Goal: Ask a question

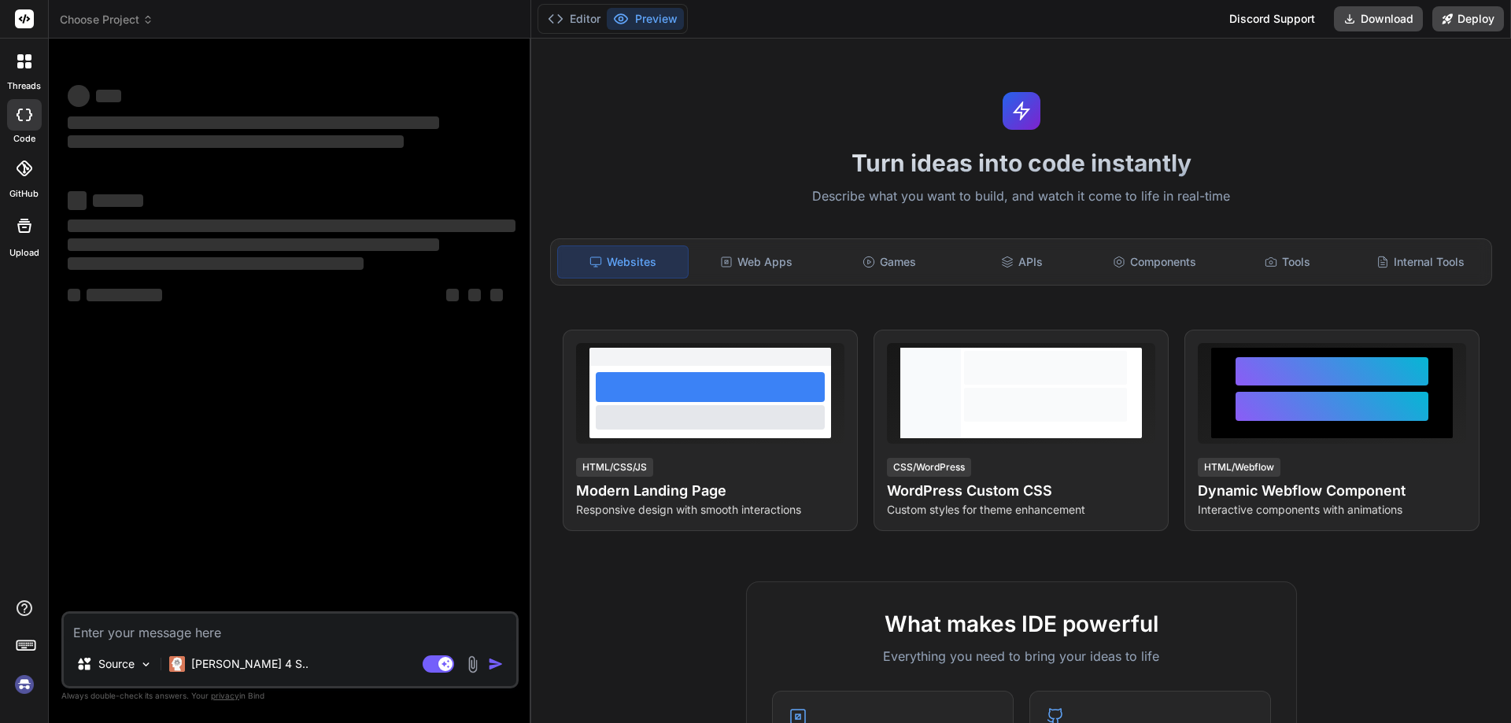
type textarea "x"
type textarea "h"
type textarea "x"
type textarea "hi"
type textarea "x"
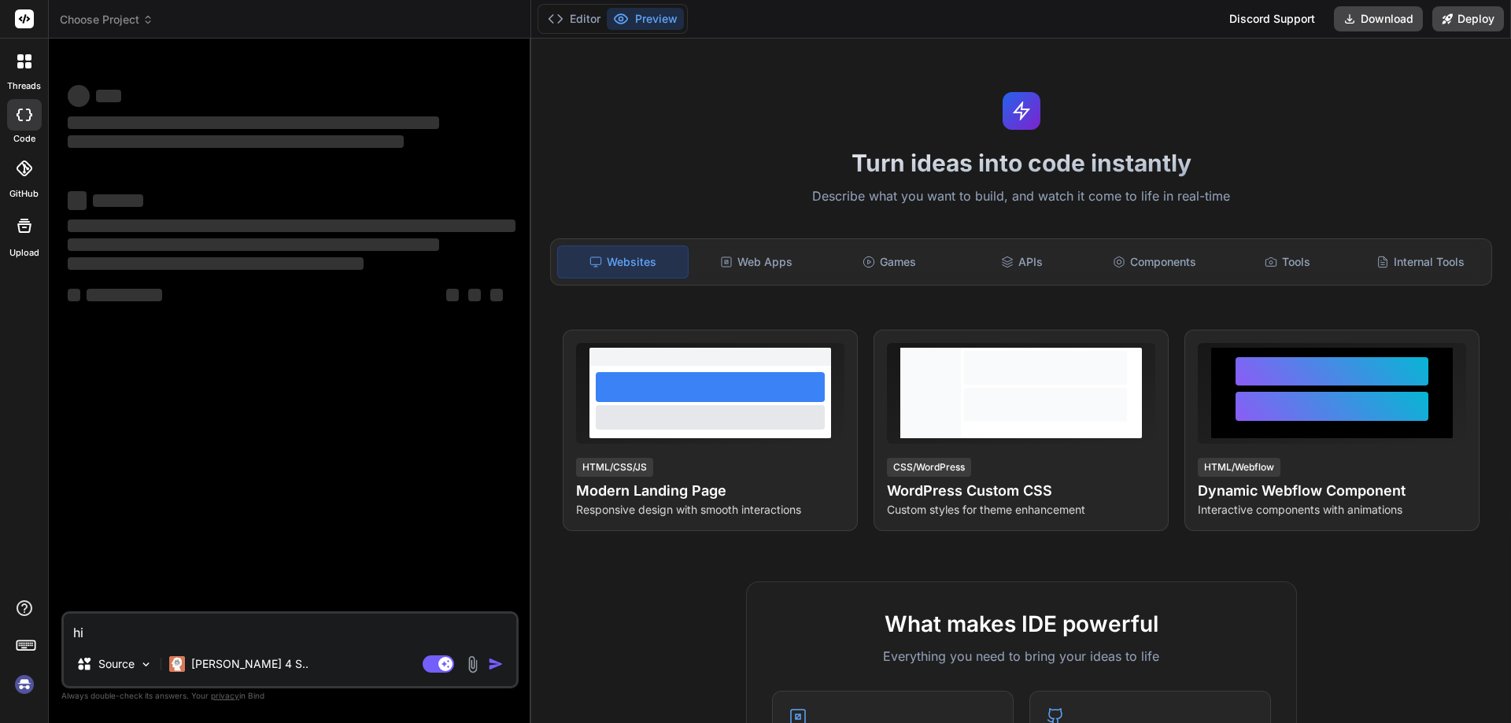
type textarea "hi"
type textarea "x"
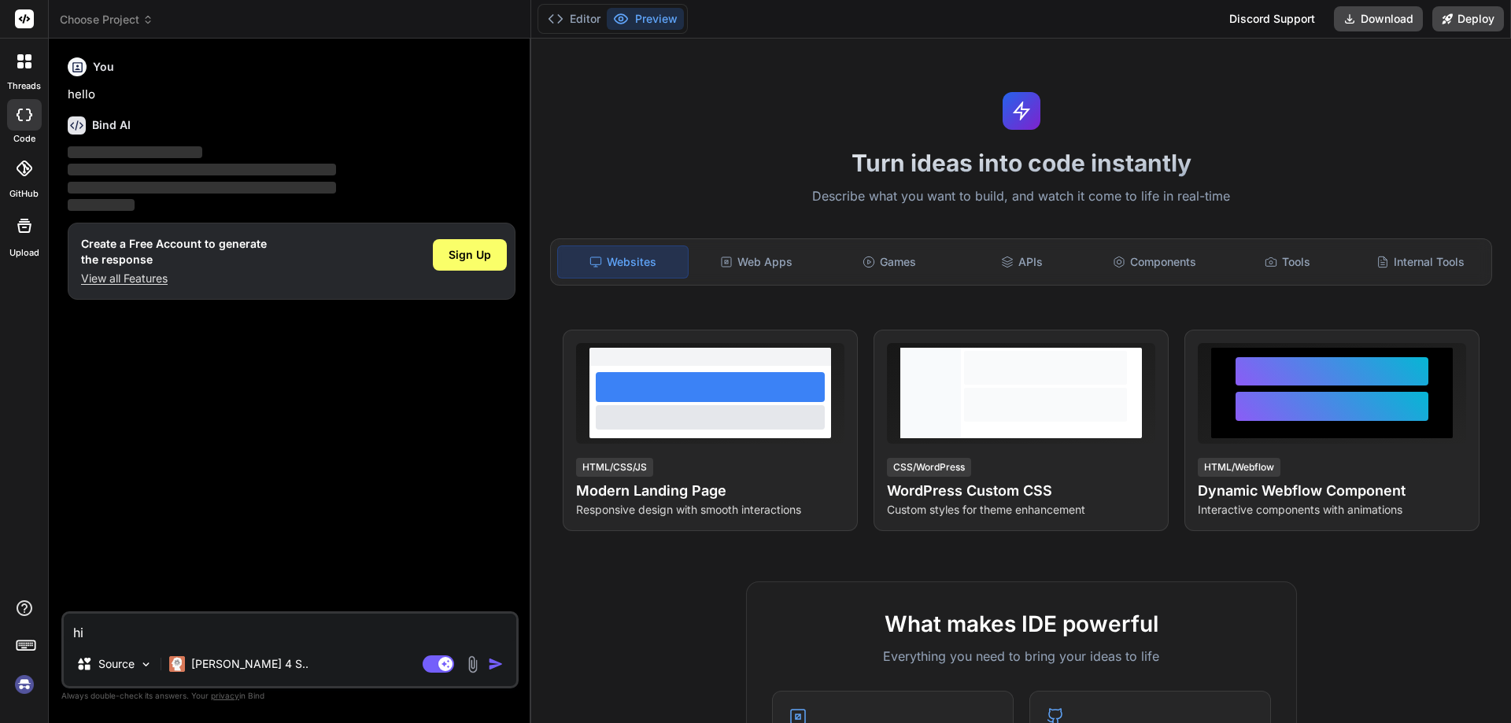
type textarea "hi b"
type textarea "x"
type textarea "hi br"
type textarea "x"
type textarea "hi bro"
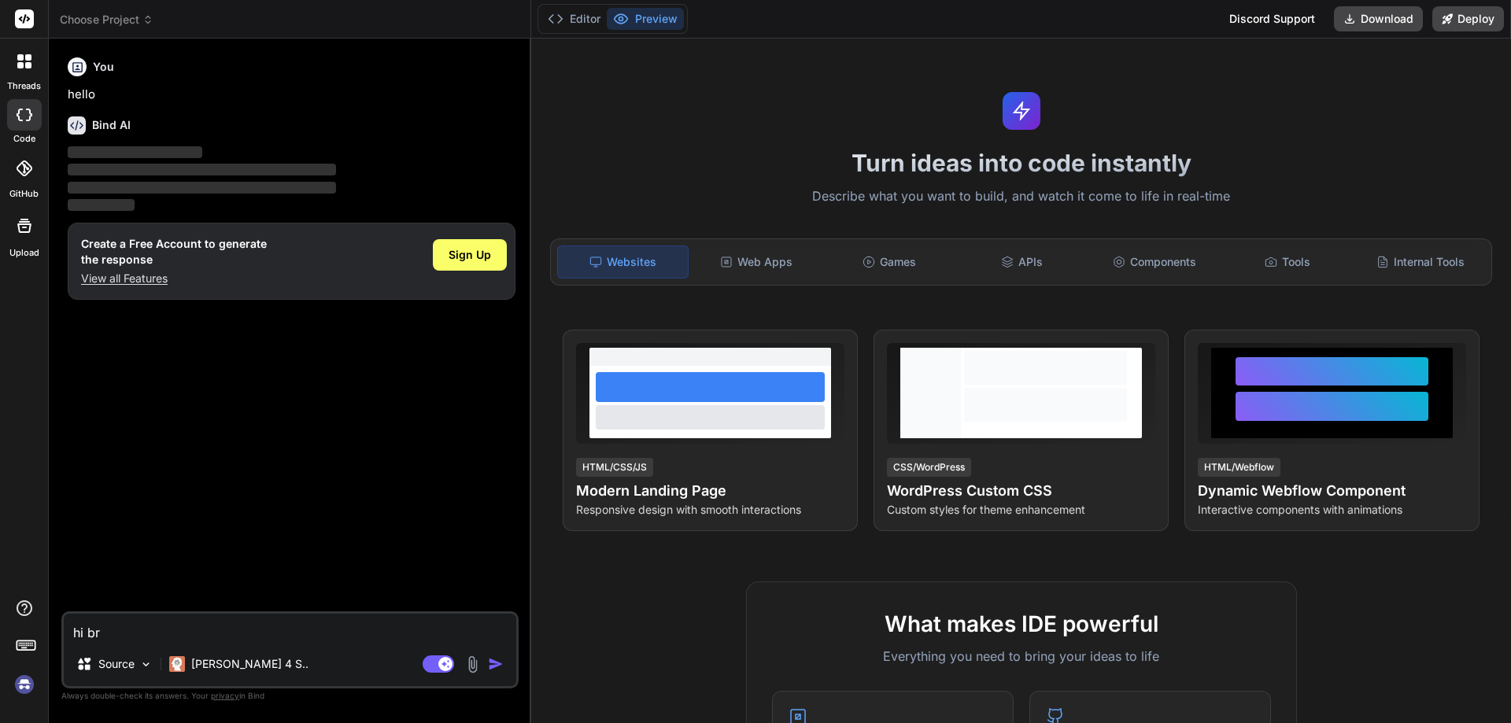
type textarea "x"
type textarea "hi bro"
click at [500, 664] on img "button" at bounding box center [496, 664] width 16 height 16
click at [491, 661] on img "button" at bounding box center [496, 664] width 16 height 16
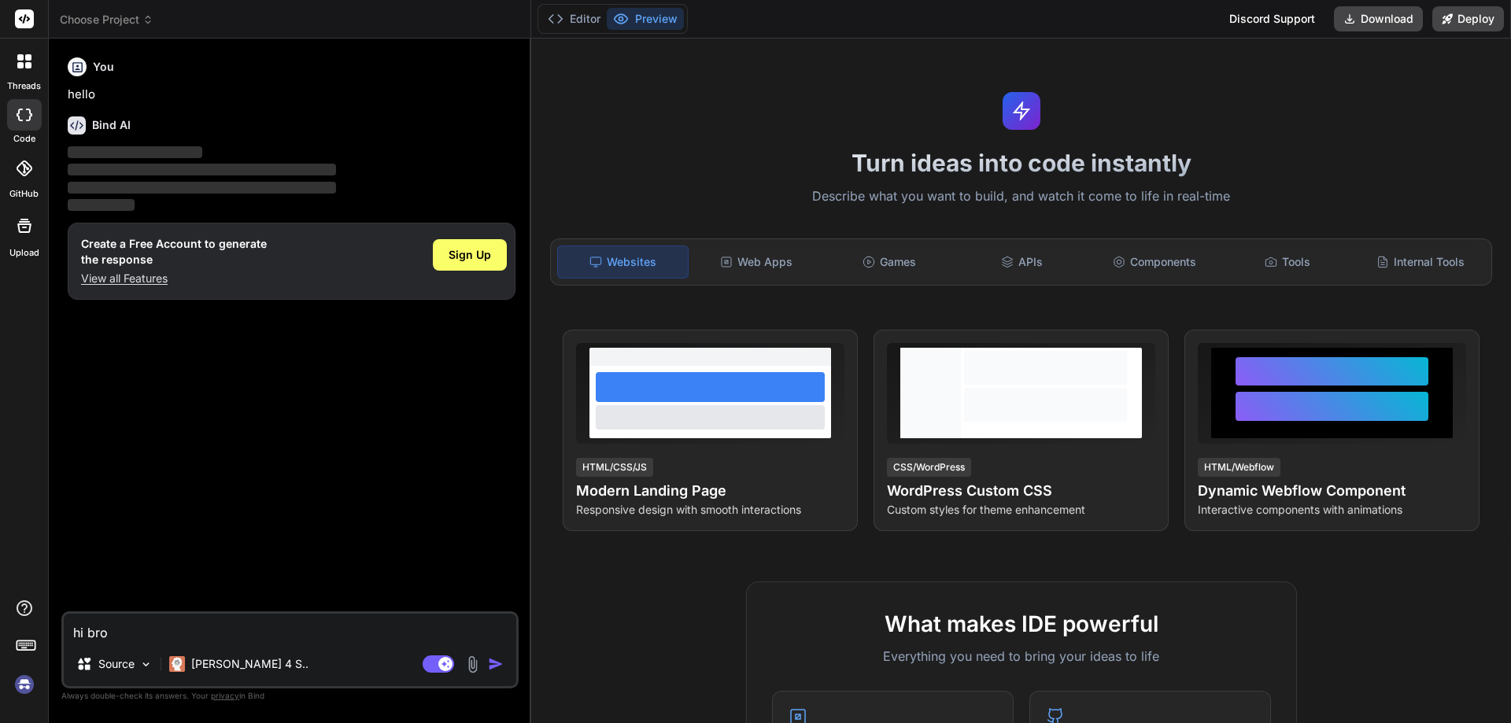
click at [491, 661] on img "button" at bounding box center [496, 664] width 16 height 16
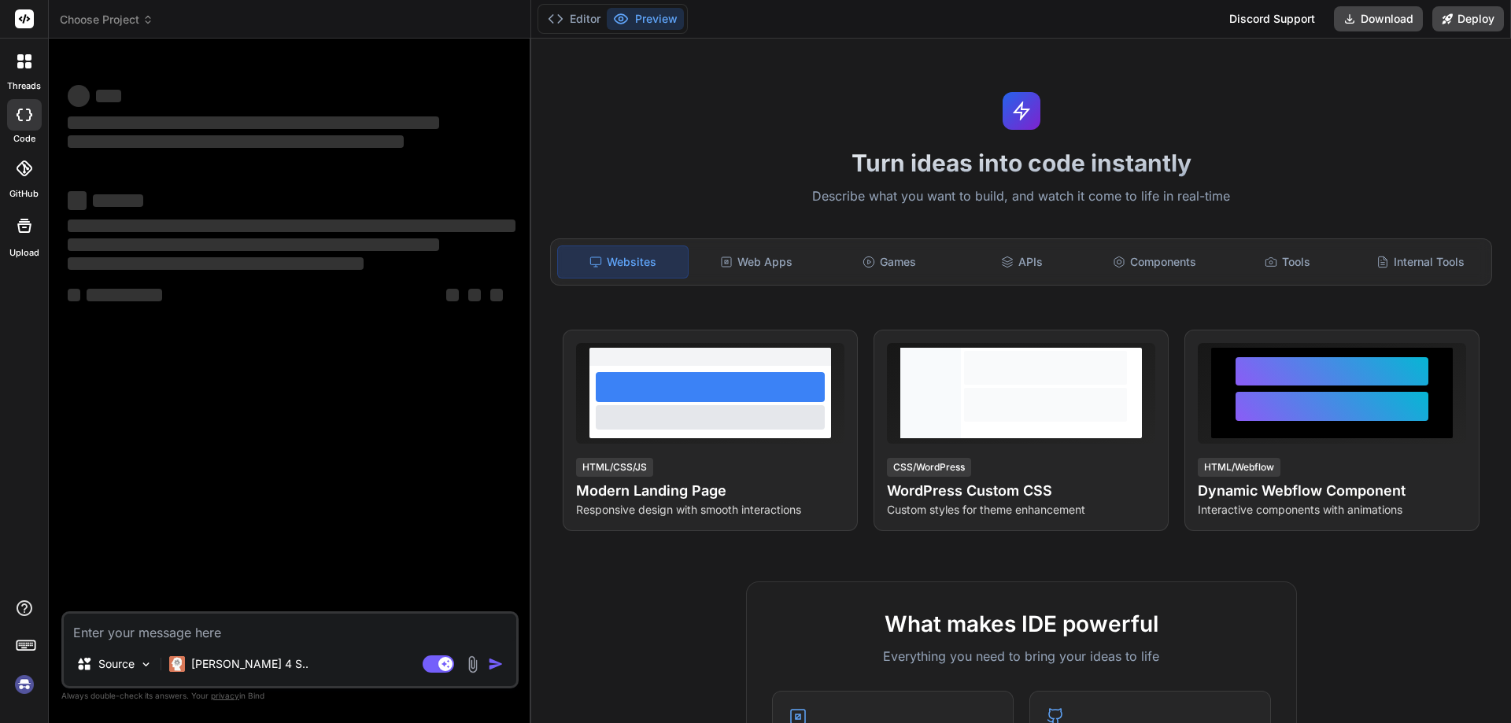
type textarea "x"
